Goal: Task Accomplishment & Management: Use online tool/utility

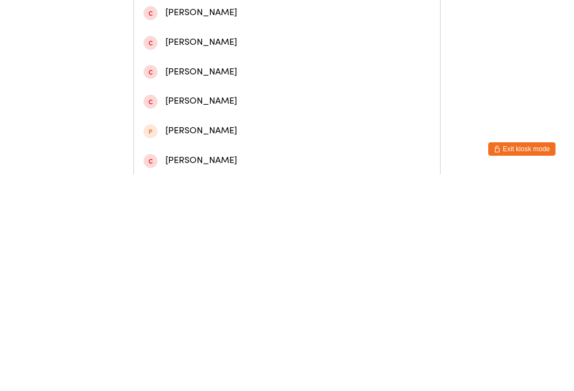
type input "[PERSON_NAME]"
click at [231, 67] on div "[PERSON_NAME]" at bounding box center [287, 53] width 306 height 30
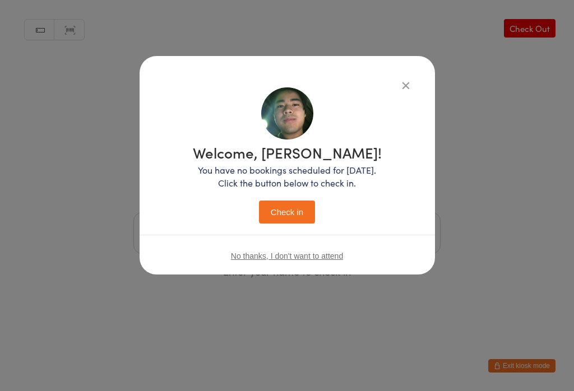
click at [287, 212] on button "Check in" at bounding box center [287, 212] width 56 height 23
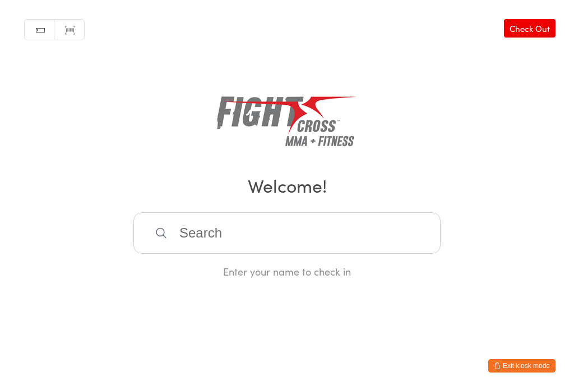
click at [392, 232] on input "search" at bounding box center [286, 232] width 307 height 41
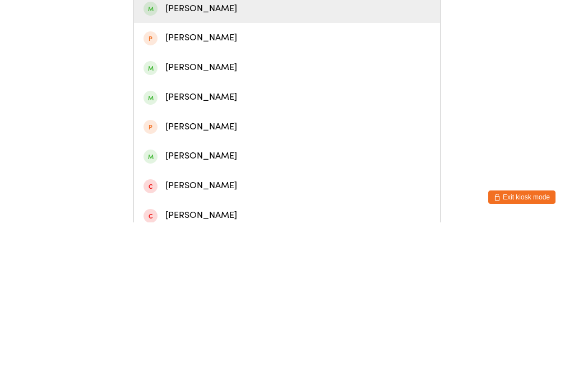
scroll to position [94, 0]
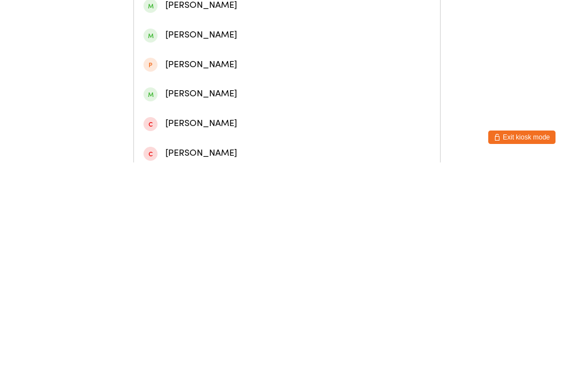
type input "Ashl"
click at [231, 315] on div "[PERSON_NAME]" at bounding box center [286, 322] width 287 height 15
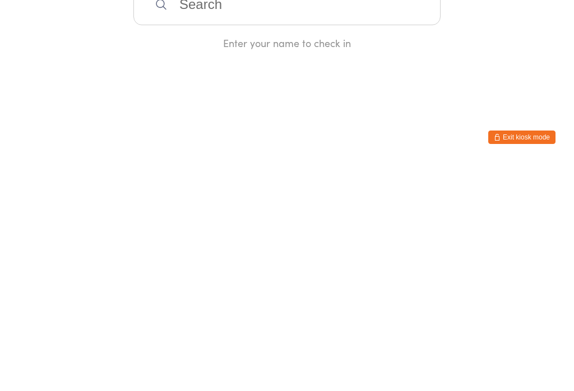
scroll to position [0, 0]
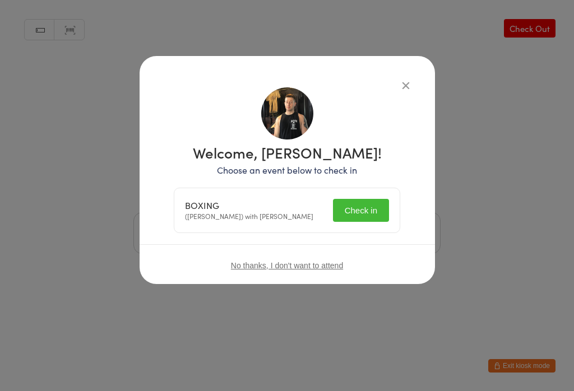
click at [376, 212] on button "Check in" at bounding box center [361, 210] width 56 height 23
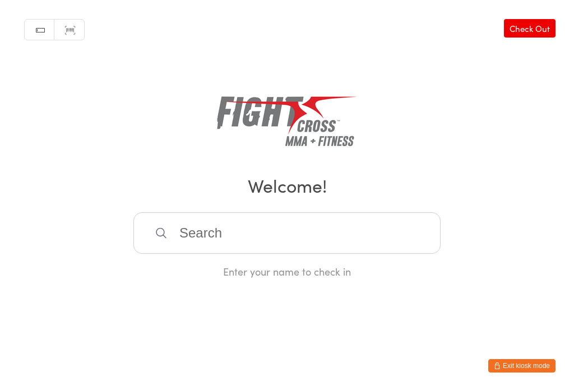
click at [333, 245] on input "search" at bounding box center [286, 232] width 307 height 41
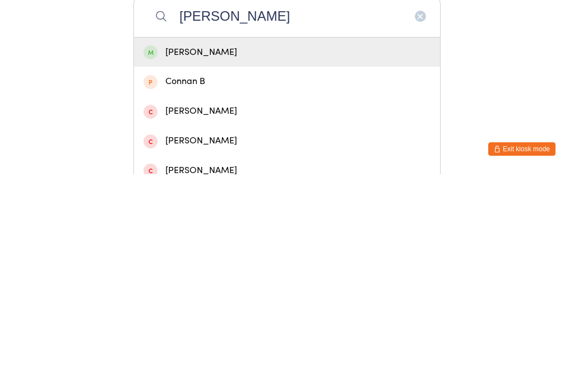
type input "[PERSON_NAME]"
click at [222, 254] on div "[PERSON_NAME]" at bounding box center [287, 269] width 306 height 30
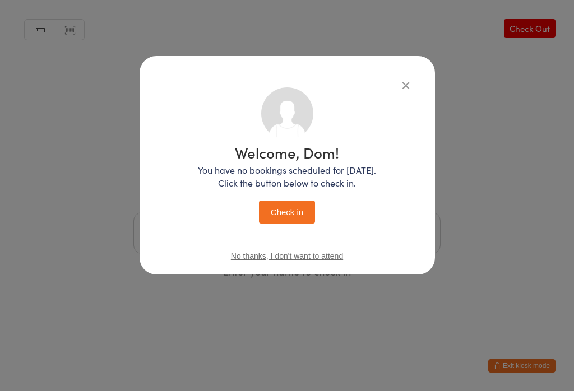
click at [299, 207] on button "Check in" at bounding box center [287, 212] width 56 height 23
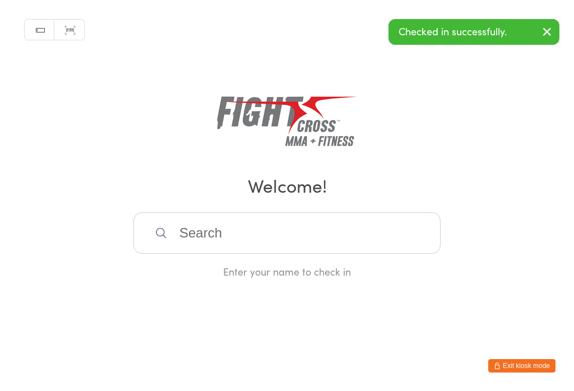
click at [545, 30] on icon "button" at bounding box center [546, 32] width 13 height 14
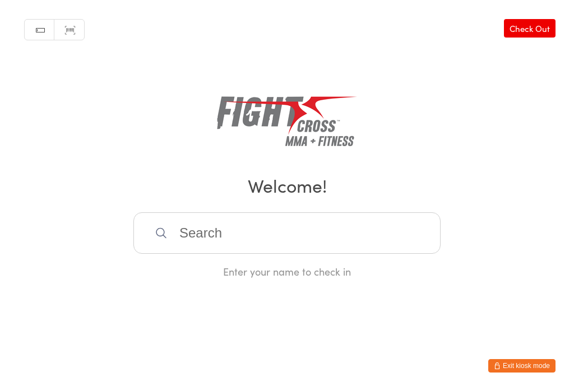
click at [195, 245] on input "search" at bounding box center [286, 232] width 307 height 41
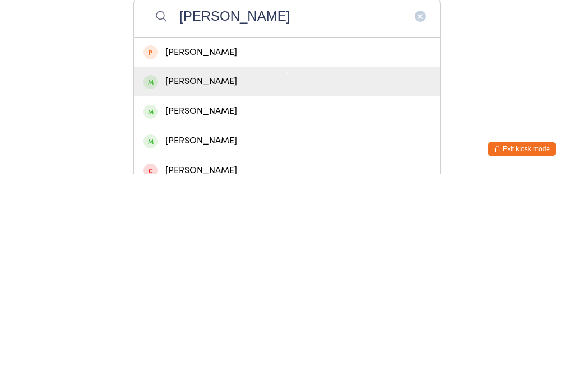
type input "[PERSON_NAME]"
click at [180, 291] on div "[PERSON_NAME]" at bounding box center [286, 298] width 287 height 15
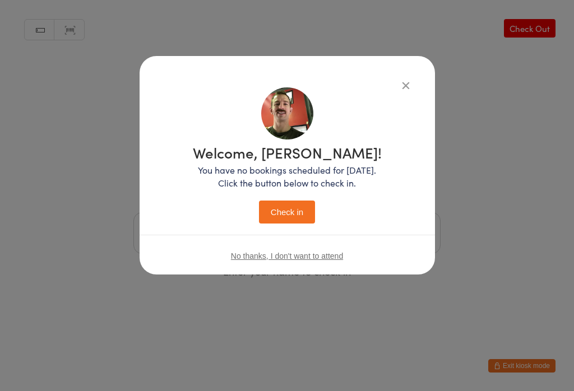
click at [269, 204] on button "Check in" at bounding box center [287, 212] width 56 height 23
